Goal: Find specific page/section: Find specific page/section

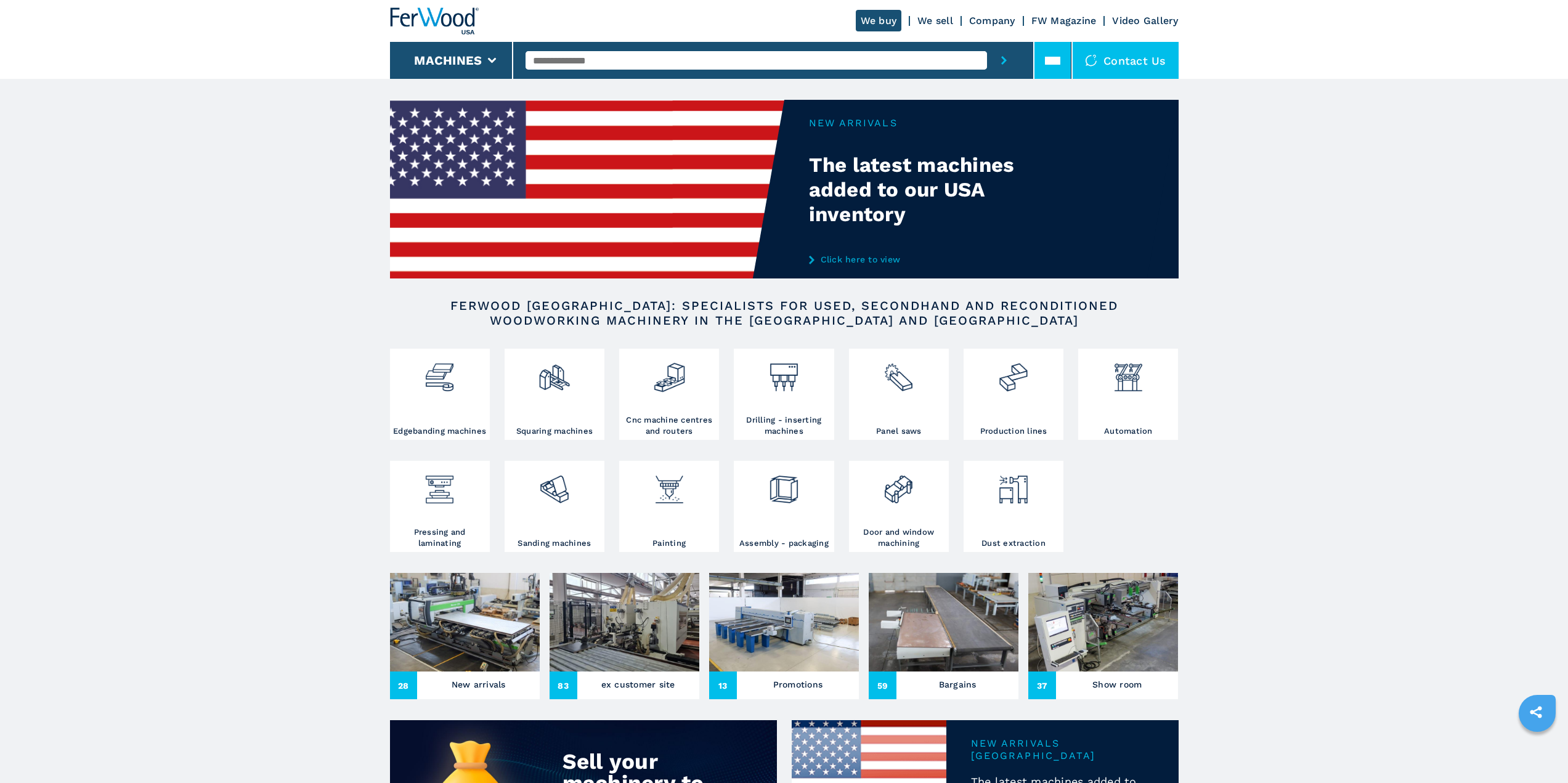
drag, startPoint x: 1059, startPoint y: 61, endPoint x: 1056, endPoint y: 68, distance: 7.6
click at [1059, 60] on icon at bounding box center [1053, 61] width 15 height 15
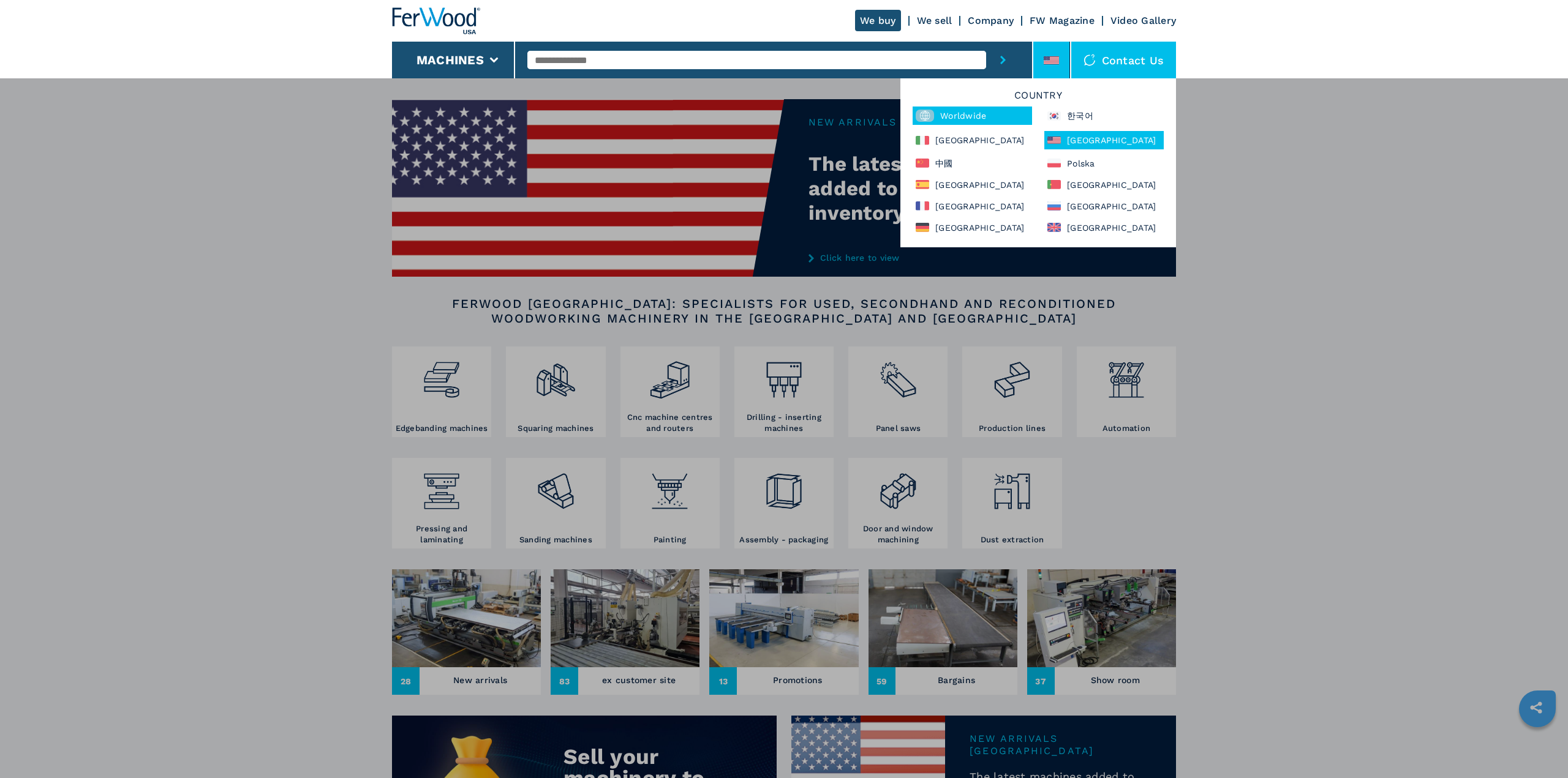
click at [926, 114] on icon at bounding box center [924, 116] width 10 height 10
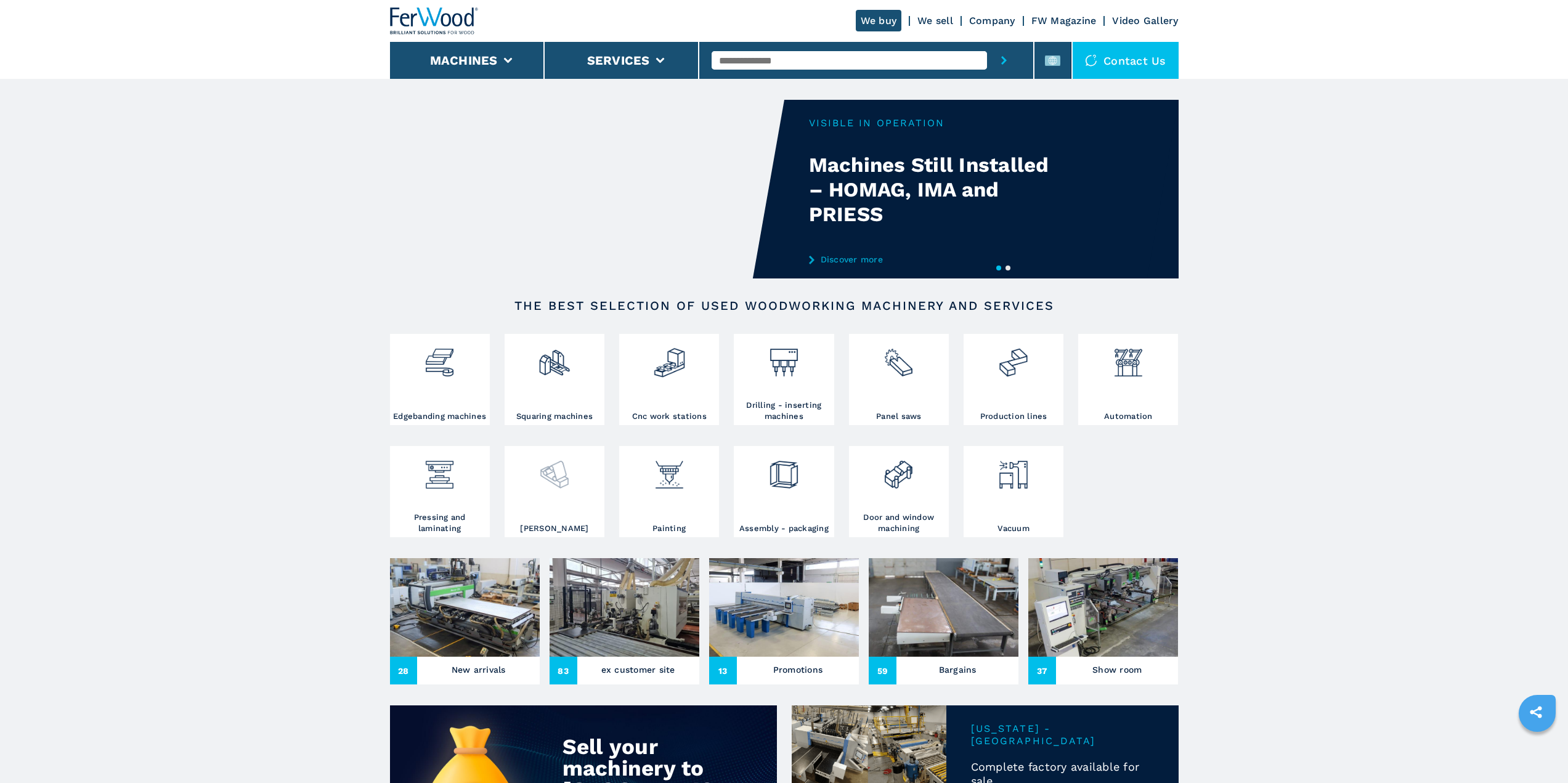
click at [563, 482] on img at bounding box center [554, 470] width 33 height 42
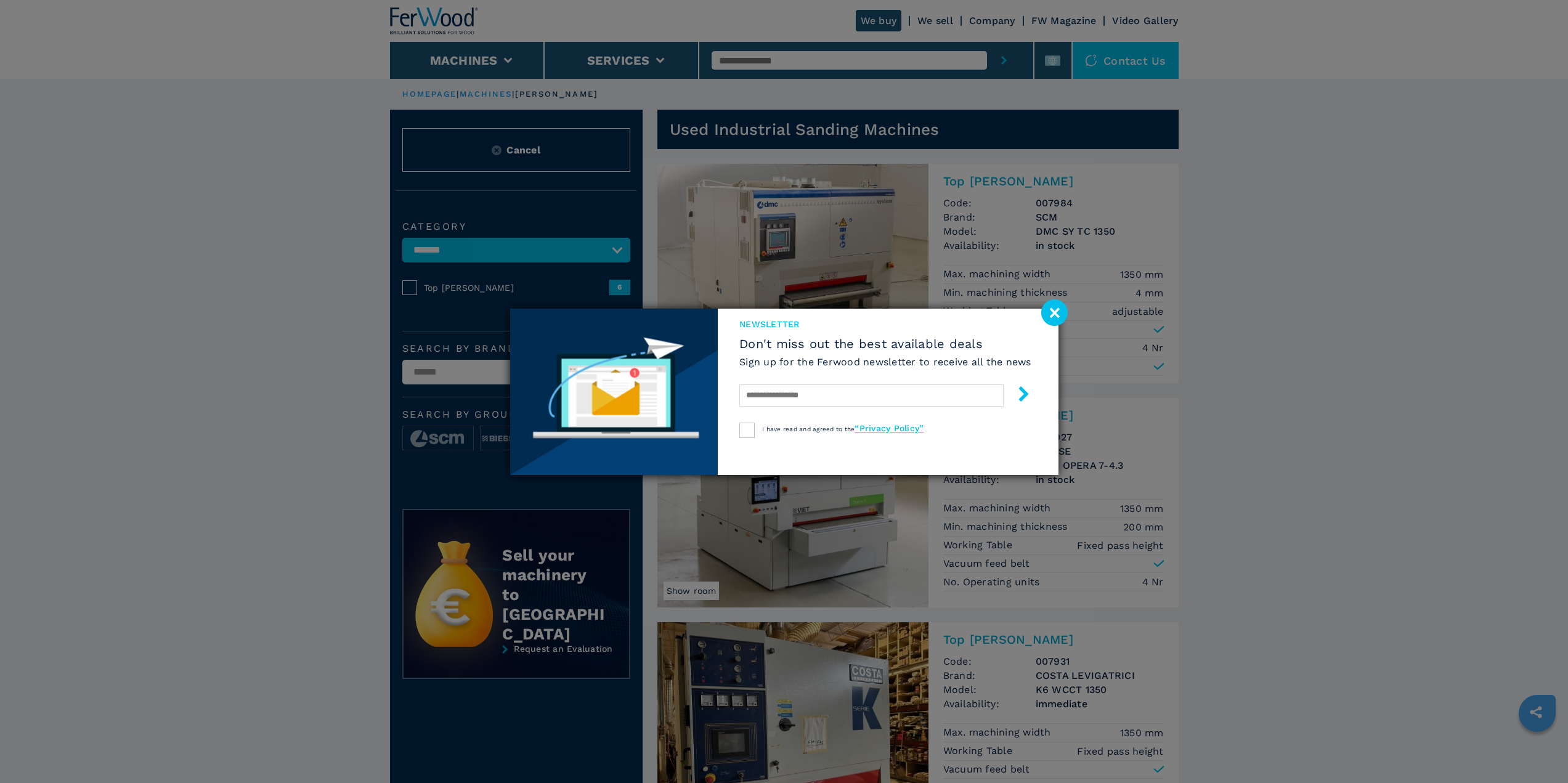
drag, startPoint x: 1061, startPoint y: 314, endPoint x: 1055, endPoint y: 310, distance: 7.2
click at [1061, 314] on image at bounding box center [1054, 313] width 27 height 27
